Goal: Feedback & Contribution: Leave review/rating

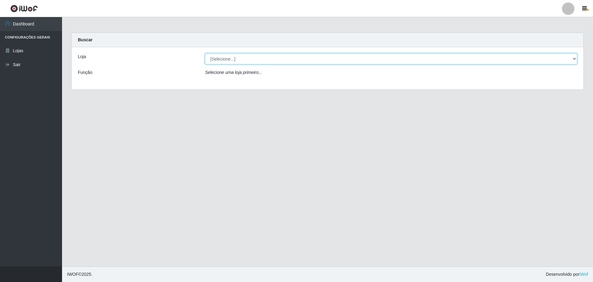
click at [269, 60] on select "[Selecione...] Extrabom - Loja 05 [GEOGRAPHIC_DATA]" at bounding box center [391, 58] width 372 height 11
select select "494"
click at [205, 53] on select "[Selecione...] Extrabom - Loja 05 [GEOGRAPHIC_DATA]" at bounding box center [391, 58] width 372 height 11
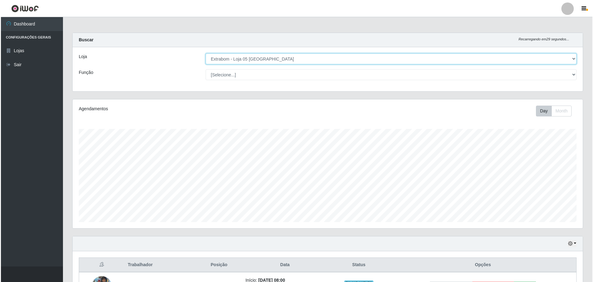
scroll to position [158, 0]
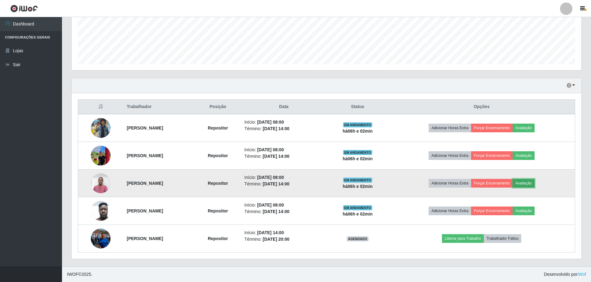
click at [535, 184] on button "Avaliação" at bounding box center [524, 183] width 22 height 9
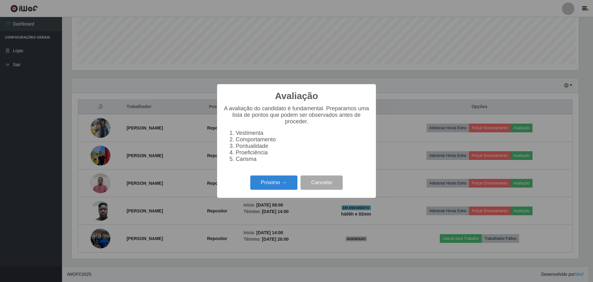
scroll to position [129, 507]
click at [272, 185] on button "Próximo →" at bounding box center [273, 182] width 47 height 15
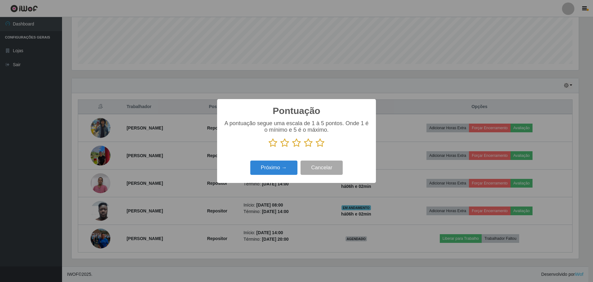
scroll to position [309994, 309616]
click at [321, 142] on icon at bounding box center [320, 142] width 9 height 9
click at [316, 147] on input "radio" at bounding box center [316, 147] width 0 height 0
click at [276, 170] on button "Próximo →" at bounding box center [273, 167] width 47 height 15
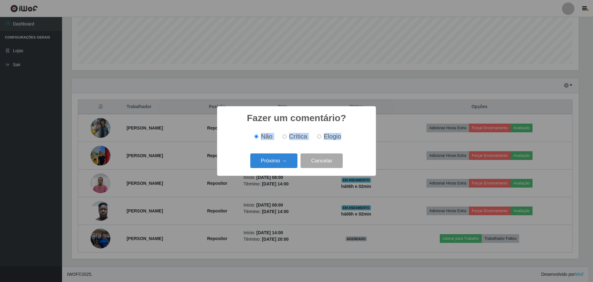
drag, startPoint x: 348, startPoint y: 126, endPoint x: 335, endPoint y: 134, distance: 15.3
click at [335, 134] on div "Fazer um comentário? × Não Crítica Elogio Próximo → Cancelar" at bounding box center [296, 140] width 159 height 69
drag, startPoint x: 335, startPoint y: 134, endPoint x: 314, endPoint y: 140, distance: 21.3
click at [314, 140] on div "Não Crítica Elogio" at bounding box center [296, 136] width 146 height 7
click at [322, 137] on label "Elogio" at bounding box center [328, 136] width 26 height 7
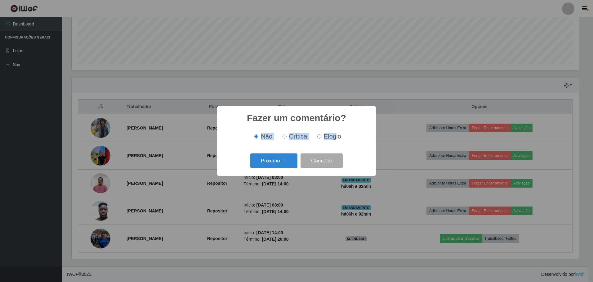
click at [321, 137] on input "Elogio" at bounding box center [319, 136] width 4 height 4
radio input "true"
click at [319, 137] on input "Elogio" at bounding box center [319, 136] width 4 height 4
drag, startPoint x: 289, startPoint y: 156, endPoint x: 286, endPoint y: 160, distance: 5.1
click at [286, 160] on button "Próximo →" at bounding box center [273, 160] width 47 height 15
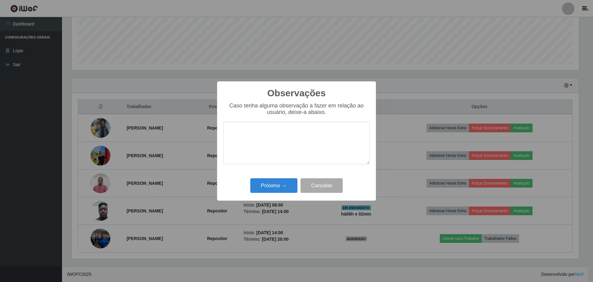
click at [276, 140] on textarea at bounding box center [296, 143] width 146 height 42
type textarea "bom repositor"
click at [287, 188] on button "Próximo →" at bounding box center [273, 185] width 47 height 15
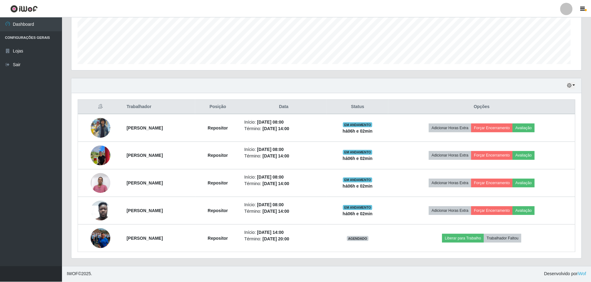
scroll to position [129, 510]
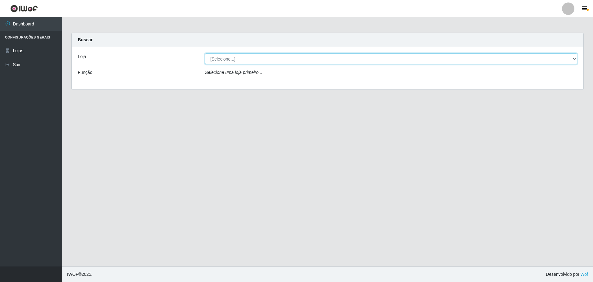
click at [311, 58] on select "[Selecione...] Extrabom - Loja 05 [GEOGRAPHIC_DATA]" at bounding box center [391, 58] width 372 height 11
select select "494"
click at [205, 53] on select "[Selecione...] Extrabom - Loja 05 [GEOGRAPHIC_DATA]" at bounding box center [391, 58] width 372 height 11
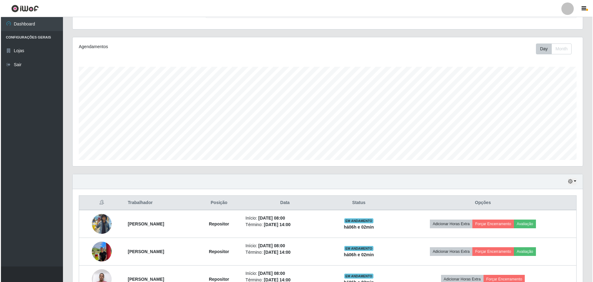
scroll to position [129, 510]
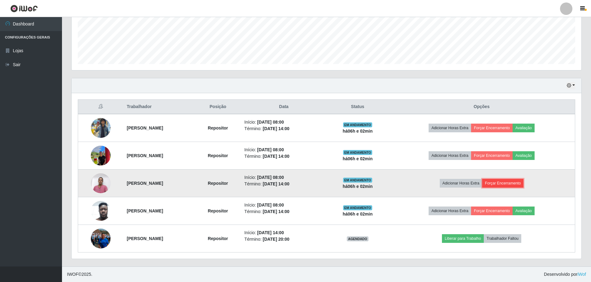
click at [523, 183] on button "Forçar Encerramento" at bounding box center [504, 183] width 42 height 9
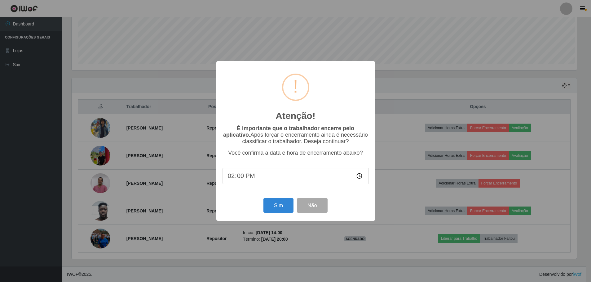
scroll to position [129, 507]
click at [375, 257] on div "Atenção! × É importante que o trabalhador encerre pelo aplicativo. Após forçar …" at bounding box center [296, 141] width 593 height 282
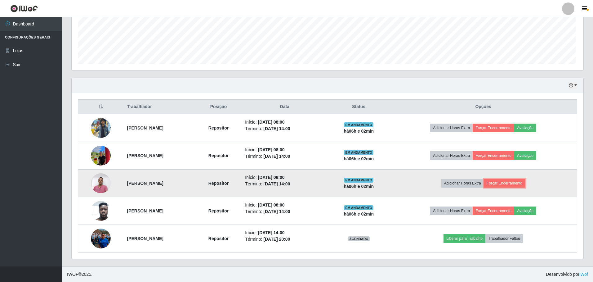
scroll to position [129, 510]
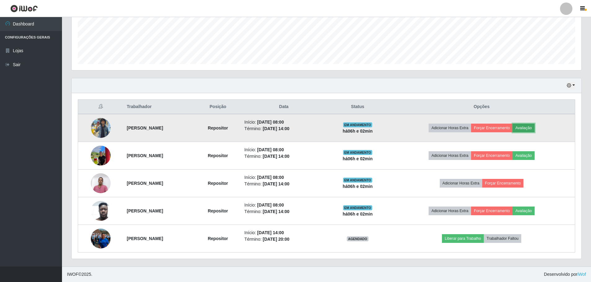
click at [534, 126] on button "Avaliação" at bounding box center [524, 127] width 22 height 9
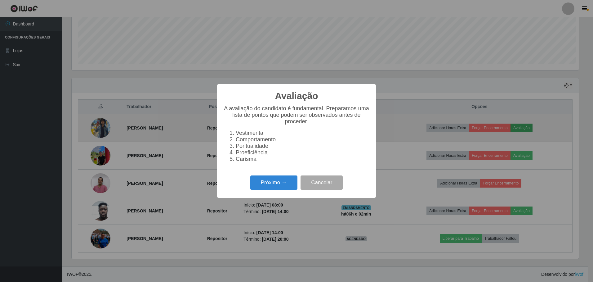
scroll to position [129, 507]
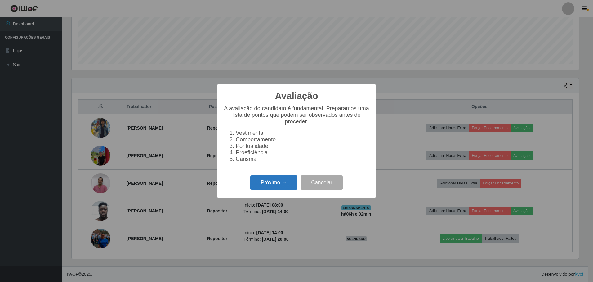
click at [276, 184] on button "Próximo →" at bounding box center [273, 182] width 47 height 15
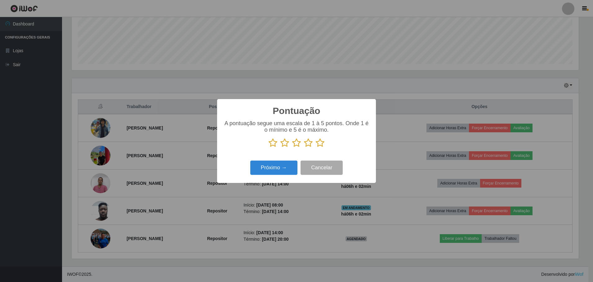
click at [318, 145] on icon at bounding box center [320, 142] width 9 height 9
click at [316, 147] on input "radio" at bounding box center [316, 147] width 0 height 0
click at [265, 171] on button "Próximo →" at bounding box center [273, 167] width 47 height 15
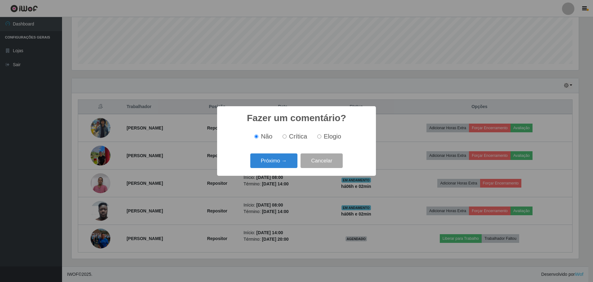
click at [323, 137] on label "Elogio" at bounding box center [328, 136] width 26 height 7
click at [321, 137] on input "Elogio" at bounding box center [319, 136] width 4 height 4
radio input "true"
click at [281, 164] on button "Próximo →" at bounding box center [273, 160] width 47 height 15
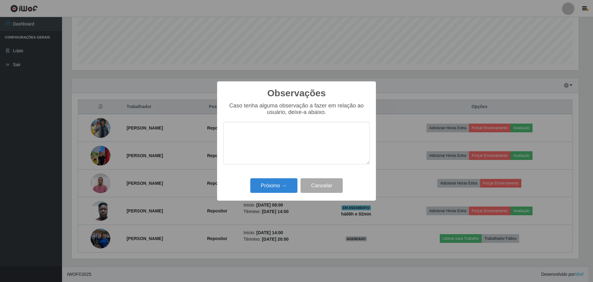
click at [282, 138] on textarea at bounding box center [296, 143] width 146 height 42
type textarea "o"
type textarea "ótimo repositor"
click at [288, 179] on button "Próximo →" at bounding box center [273, 185] width 47 height 15
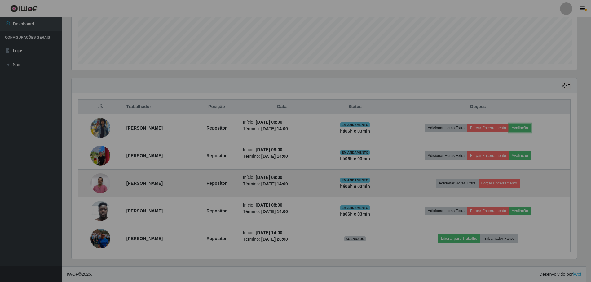
scroll to position [129, 510]
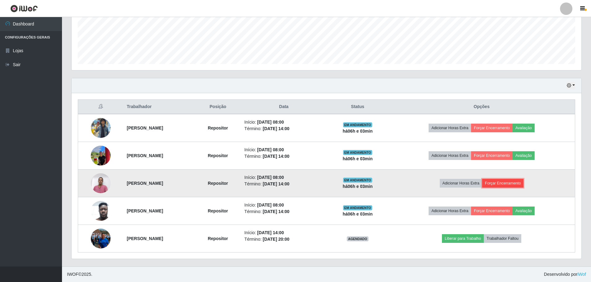
click at [514, 182] on button "Forçar Encerramento" at bounding box center [504, 183] width 42 height 9
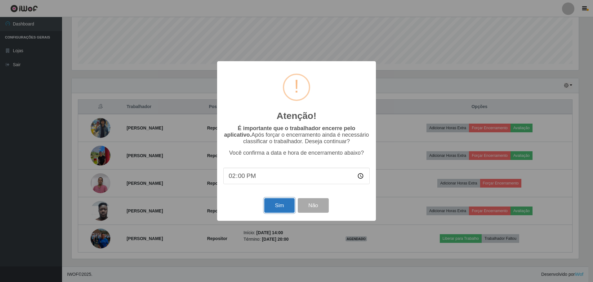
click at [269, 207] on button "Sim" at bounding box center [279, 205] width 30 height 15
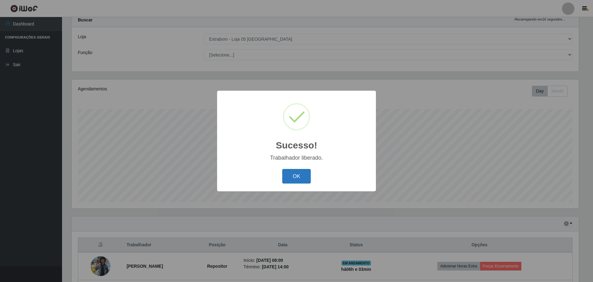
click at [290, 174] on button "OK" at bounding box center [296, 176] width 29 height 15
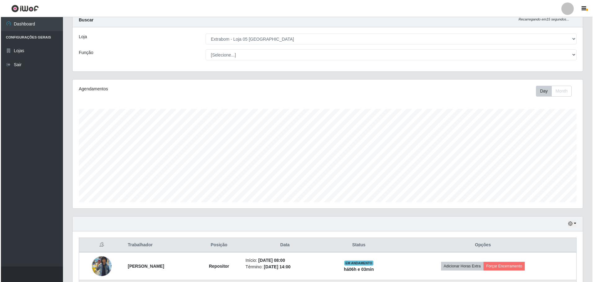
scroll to position [130, 0]
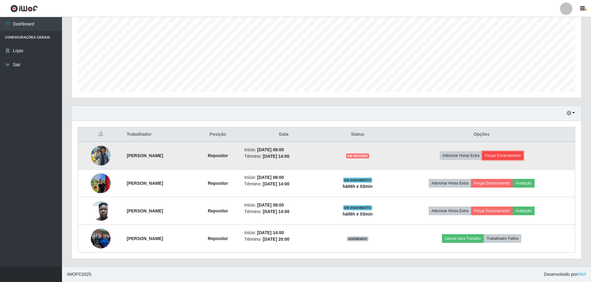
click at [508, 152] on button "Forçar Encerramento" at bounding box center [504, 155] width 42 height 9
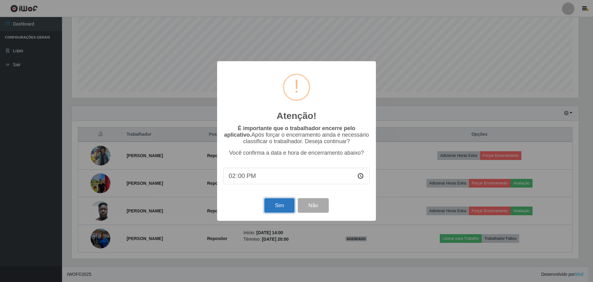
click at [280, 210] on button "Sim" at bounding box center [279, 205] width 30 height 15
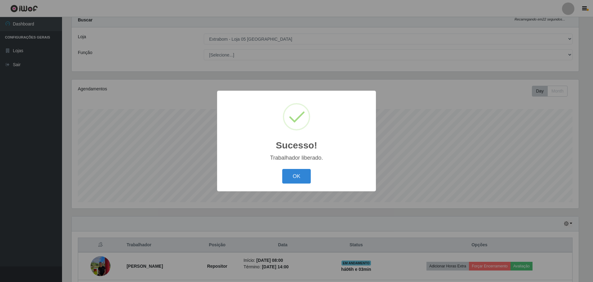
click at [289, 185] on div "OK Cancel" at bounding box center [296, 176] width 146 height 18
click at [302, 178] on button "OK" at bounding box center [296, 176] width 29 height 15
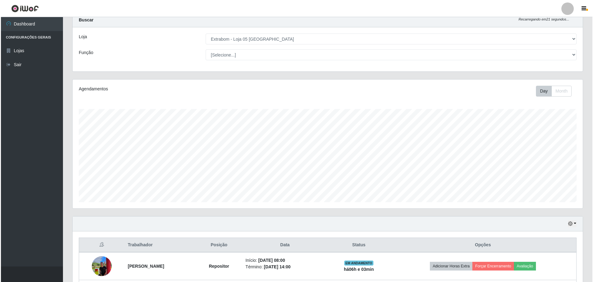
scroll to position [0, 0]
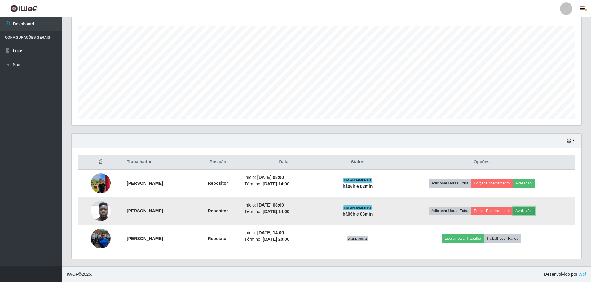
click at [535, 213] on button "Avaliação" at bounding box center [524, 210] width 22 height 9
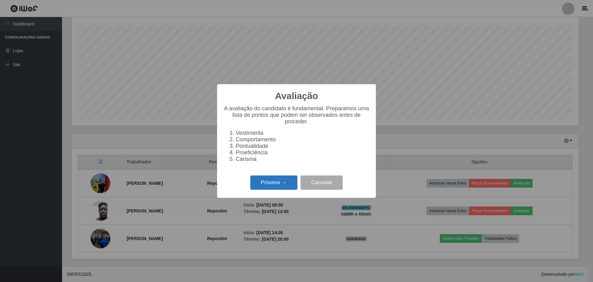
click at [269, 185] on button "Próximo →" at bounding box center [273, 182] width 47 height 15
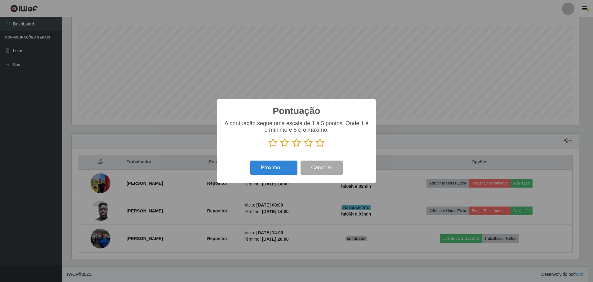
drag, startPoint x: 322, startPoint y: 143, endPoint x: 318, endPoint y: 145, distance: 4.3
click at [321, 144] on icon at bounding box center [320, 142] width 9 height 9
click at [316, 147] on input "radio" at bounding box center [316, 147] width 0 height 0
click at [267, 170] on button "Próximo →" at bounding box center [273, 167] width 47 height 15
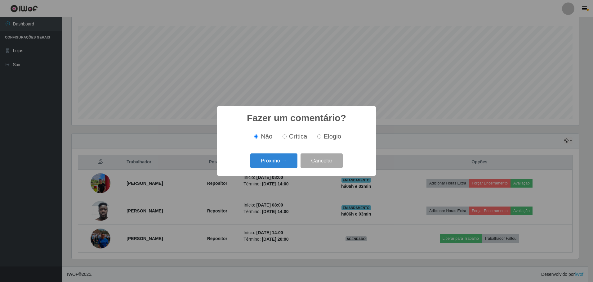
click at [318, 136] on input "Elogio" at bounding box center [319, 136] width 4 height 4
radio input "true"
click at [278, 163] on button "Próximo →" at bounding box center [273, 160] width 47 height 15
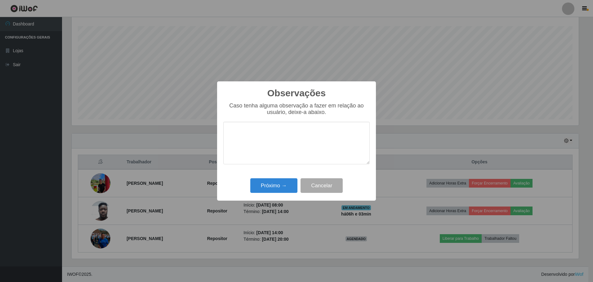
drag, startPoint x: 290, startPoint y: 156, endPoint x: 291, endPoint y: 150, distance: 5.6
click at [290, 155] on textarea at bounding box center [296, 143] width 146 height 42
type textarea "ótimo repositor"
click at [283, 190] on button "Próximo →" at bounding box center [273, 185] width 47 height 15
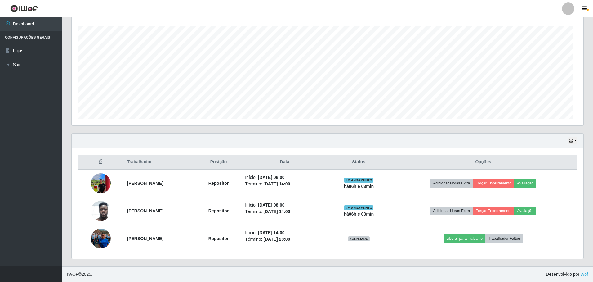
scroll to position [129, 510]
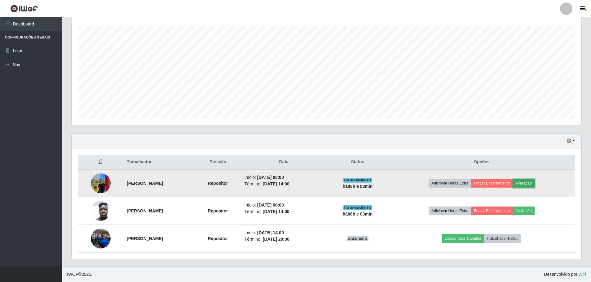
click at [532, 181] on button "Avaliação" at bounding box center [524, 183] width 22 height 9
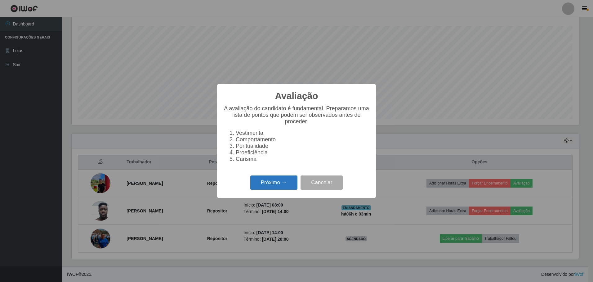
click at [287, 189] on button "Próximo →" at bounding box center [273, 182] width 47 height 15
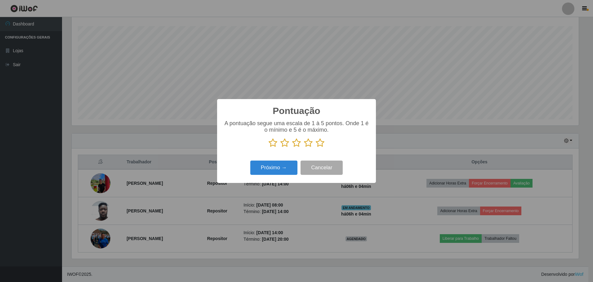
drag, startPoint x: 322, startPoint y: 144, endPoint x: 317, endPoint y: 146, distance: 4.9
click at [322, 145] on icon at bounding box center [320, 142] width 9 height 9
click at [316, 147] on input "radio" at bounding box center [316, 147] width 0 height 0
drag, startPoint x: 258, startPoint y: 169, endPoint x: 262, endPoint y: 169, distance: 4.4
click at [262, 169] on button "Próximo →" at bounding box center [273, 167] width 47 height 15
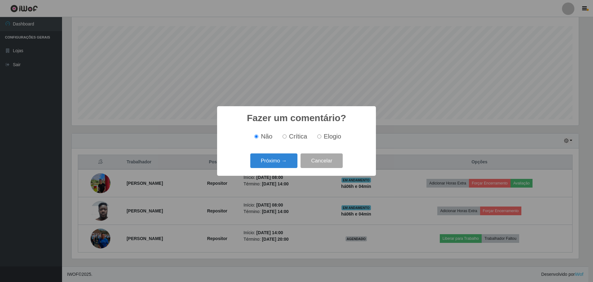
click at [319, 136] on input "Elogio" at bounding box center [319, 136] width 4 height 4
radio input "true"
click at [278, 163] on button "Próximo →" at bounding box center [273, 160] width 47 height 15
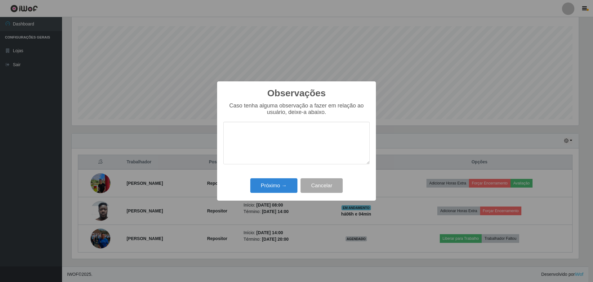
click at [285, 145] on textarea at bounding box center [296, 143] width 146 height 42
type textarea "ótimo repositor"
click at [291, 185] on button "Próximo →" at bounding box center [273, 185] width 47 height 15
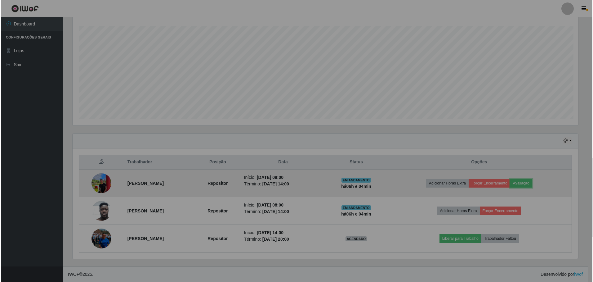
scroll to position [129, 510]
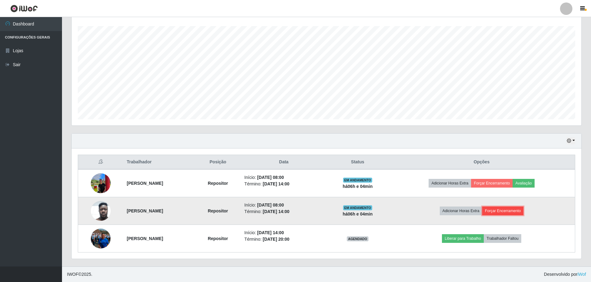
click at [511, 212] on button "Forçar Encerramento" at bounding box center [504, 210] width 42 height 9
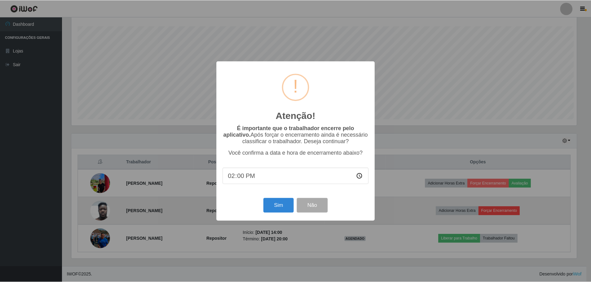
scroll to position [129, 507]
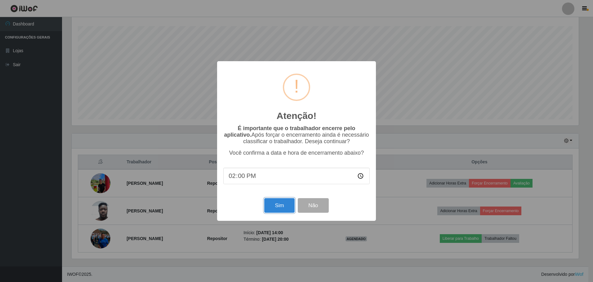
click at [287, 204] on button "Sim" at bounding box center [279, 205] width 30 height 15
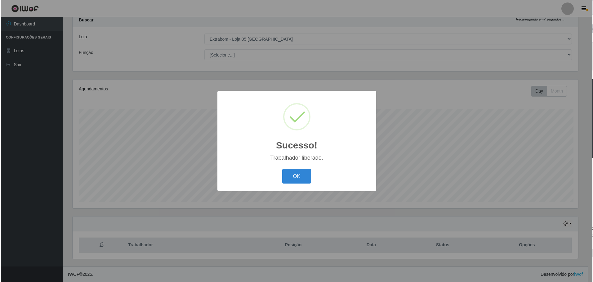
scroll to position [309994, 309616]
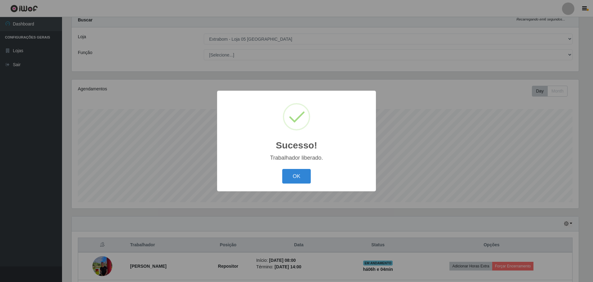
click at [296, 166] on div "Sucesso! × Trabalhador liberado. OK Cancel" at bounding box center [296, 141] width 159 height 100
drag, startPoint x: 296, startPoint y: 166, endPoint x: 300, endPoint y: 173, distance: 8.2
click at [300, 172] on button "OK" at bounding box center [296, 176] width 29 height 15
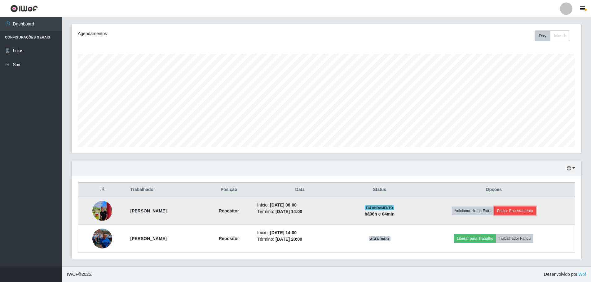
click at [524, 212] on button "Forçar Encerramento" at bounding box center [516, 210] width 42 height 9
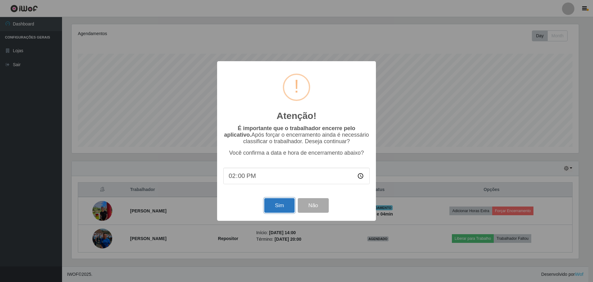
click at [278, 203] on button "Sim" at bounding box center [279, 205] width 30 height 15
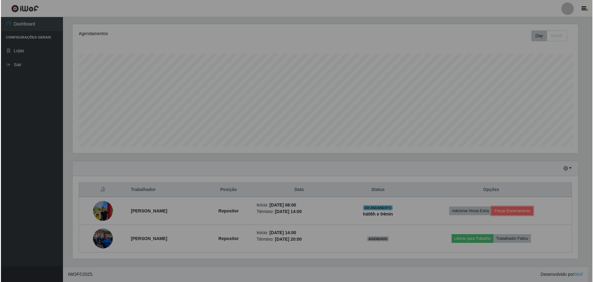
scroll to position [129, 510]
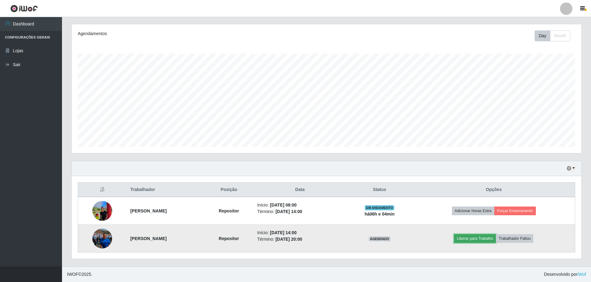
click at [480, 240] on button "Liberar para Trabalho" at bounding box center [475, 238] width 42 height 9
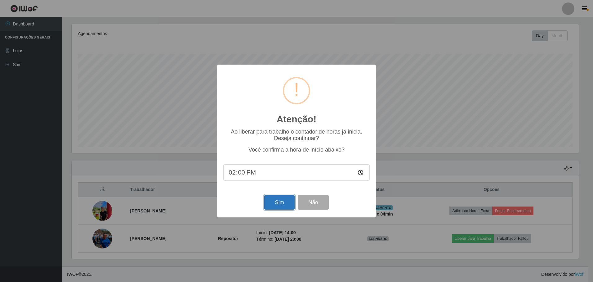
click at [284, 204] on button "Sim" at bounding box center [279, 202] width 30 height 15
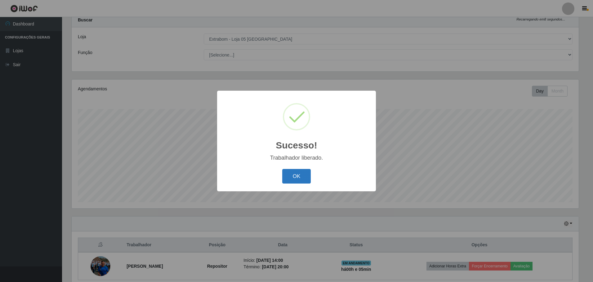
click at [296, 178] on button "OK" at bounding box center [296, 176] width 29 height 15
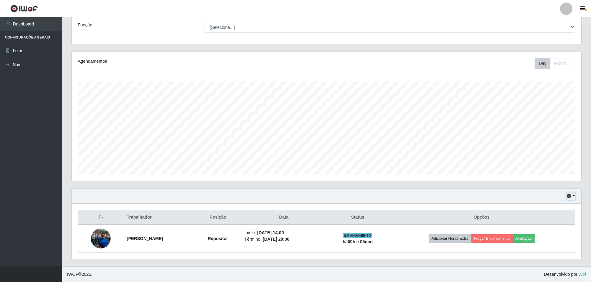
click at [569, 196] on icon "button" at bounding box center [569, 196] width 4 height 4
click at [538, 161] on button "3 dias" at bounding box center [550, 159] width 49 height 13
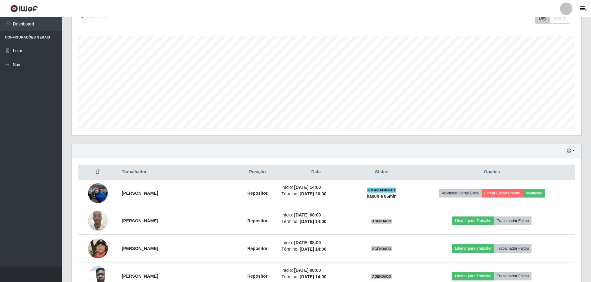
scroll to position [0, 0]
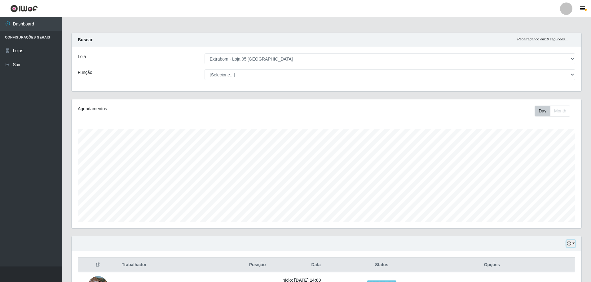
click at [575, 246] on button "button" at bounding box center [571, 243] width 9 height 7
click at [533, 183] on button "Hoje" at bounding box center [550, 181] width 49 height 13
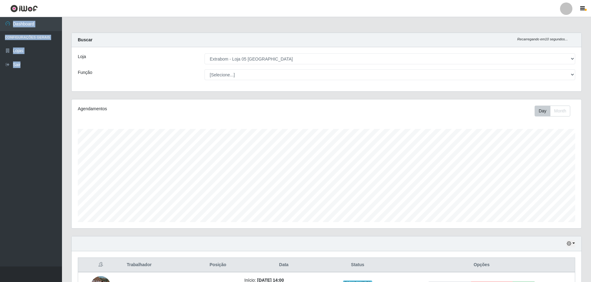
click at [78, 0] on html "Perfil Alterar Senha Sair Dashboard Configurações Gerais Lojas Sair Carregando.…" at bounding box center [295, 164] width 591 height 329
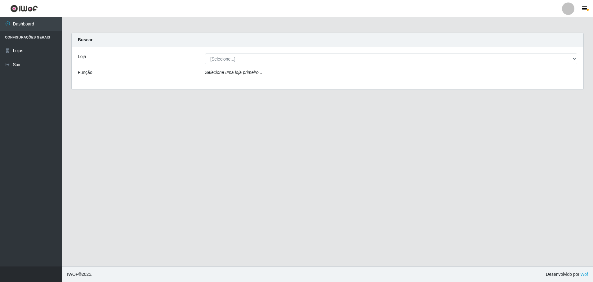
drag, startPoint x: 303, startPoint y: 52, endPoint x: 302, endPoint y: 55, distance: 3.3
click at [303, 53] on div "Loja [Selecione...] Extrabom - Loja 05 Jardim Camburi Função Selecione uma loja…" at bounding box center [328, 68] width 512 height 42
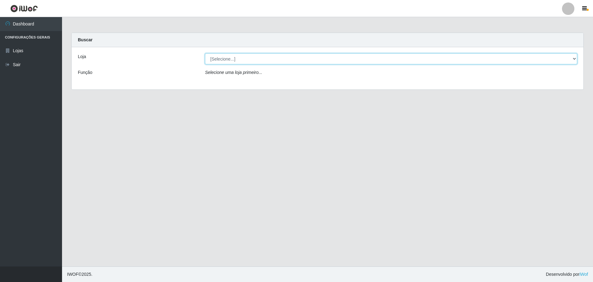
click at [301, 61] on select "[Selecione...] Extrabom - Loja 05 [GEOGRAPHIC_DATA]" at bounding box center [391, 58] width 372 height 11
select select "494"
click at [205, 53] on select "[Selecione...] Extrabom - Loja 05 [GEOGRAPHIC_DATA]" at bounding box center [391, 58] width 372 height 11
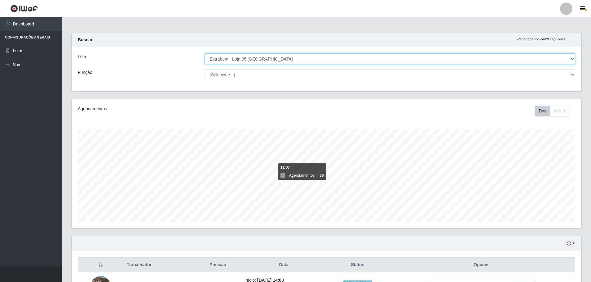
scroll to position [47, 0]
